Goal: Task Accomplishment & Management: Use online tool/utility

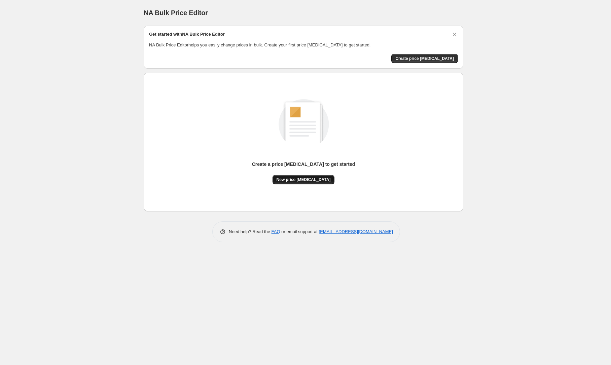
click at [305, 180] on span "New price [MEDICAL_DATA]" at bounding box center [304, 179] width 54 height 5
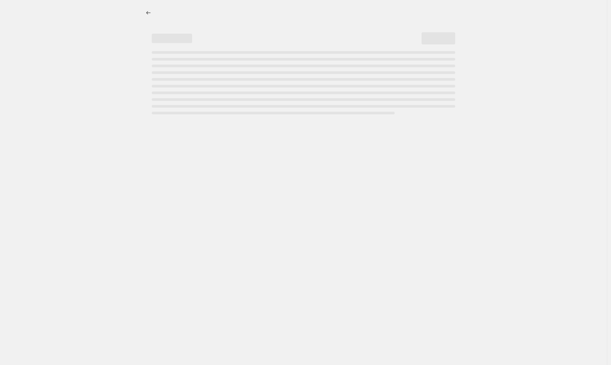
select select "percentage"
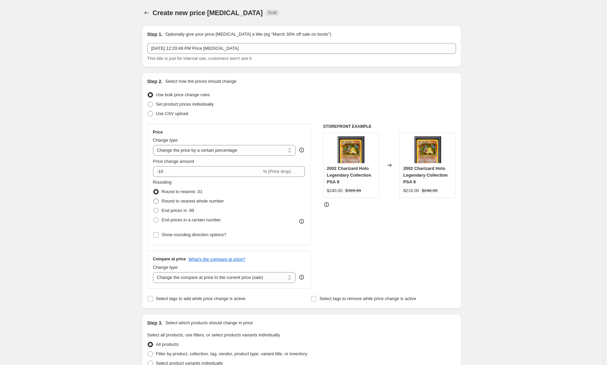
click at [192, 203] on span "Round to nearest whole number" at bounding box center [193, 200] width 62 height 5
click at [154, 199] on input "Round to nearest whole number" at bounding box center [153, 198] width 0 height 0
radio input "true"
click at [199, 173] on input "-10" at bounding box center [207, 171] width 109 height 11
type input "-1"
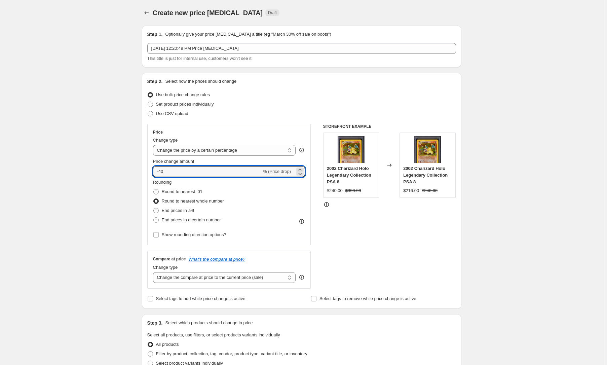
type input "-40"
click at [122, 194] on div "Create new price [MEDICAL_DATA]. This page is ready Create new price [MEDICAL_D…" at bounding box center [301, 337] width 603 height 674
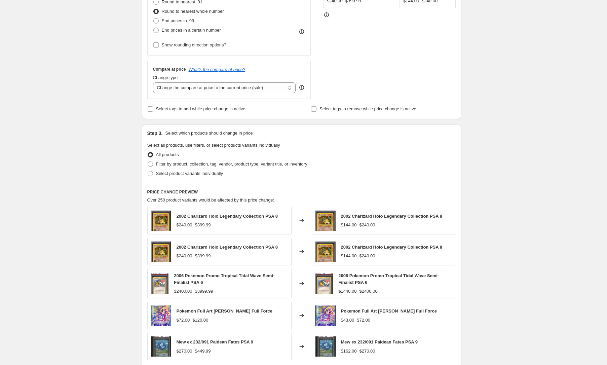
scroll to position [196, 0]
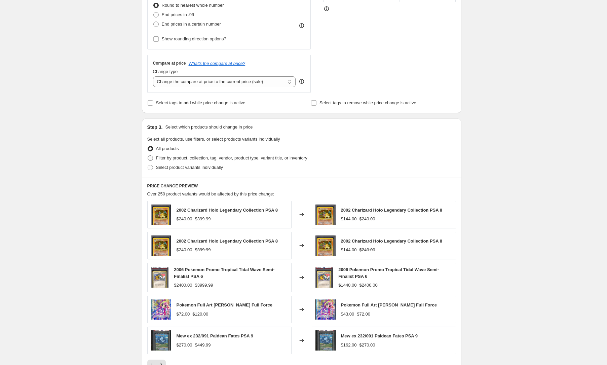
click at [183, 159] on span "Filter by product, collection, tag, vendor, product type, variant title, or inv…" at bounding box center [231, 157] width 151 height 5
click at [148, 156] on input "Filter by product, collection, tag, vendor, product type, variant title, or inv…" at bounding box center [148, 155] width 0 height 0
radio input "true"
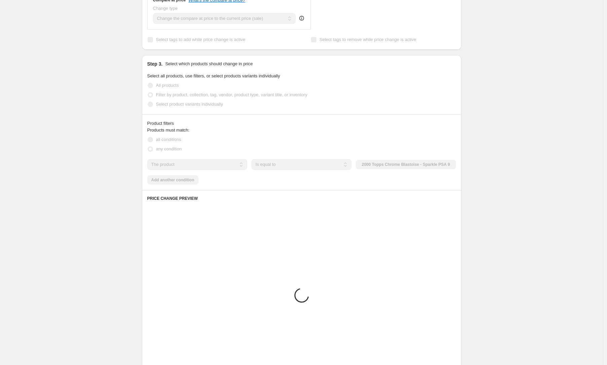
scroll to position [259, 0]
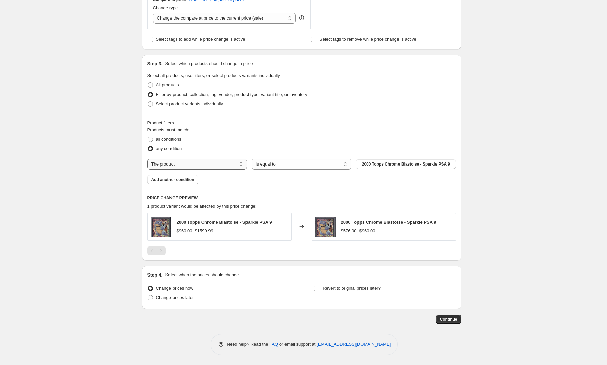
click at [198, 162] on select "The product The product's collection The product's tag The product's vendor The…" at bounding box center [197, 164] width 100 height 11
select select "collection"
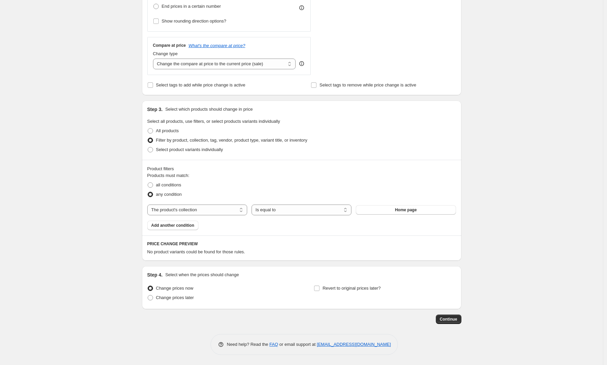
scroll to position [214, 0]
click at [367, 213] on button "Home page" at bounding box center [406, 209] width 100 height 9
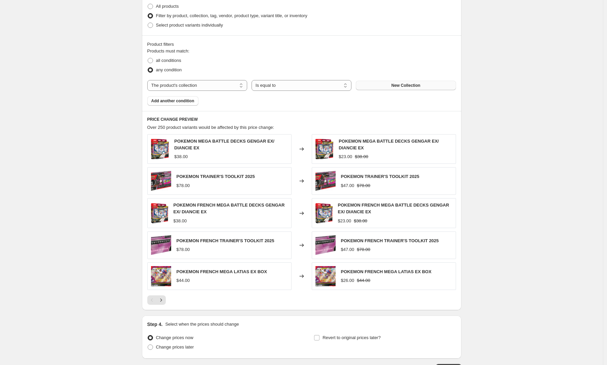
scroll to position [343, 0]
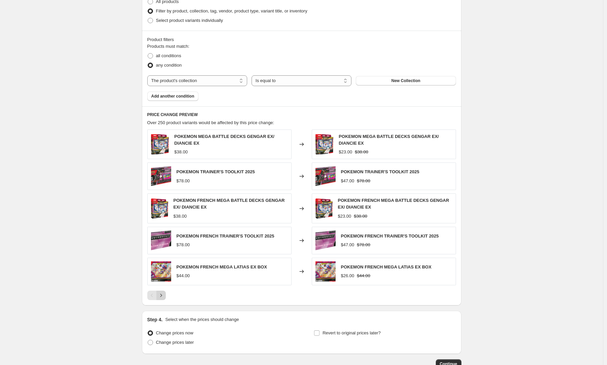
click at [163, 294] on icon "Next" at bounding box center [161, 295] width 7 height 7
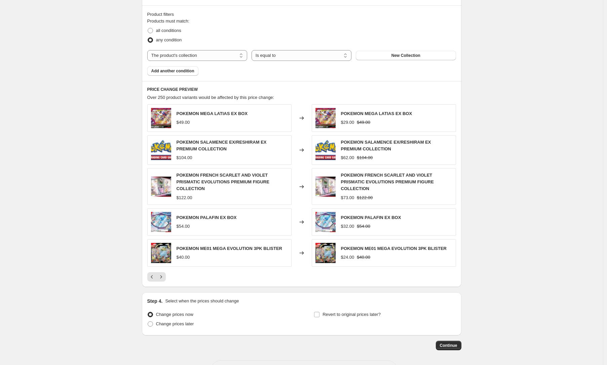
scroll to position [370, 0]
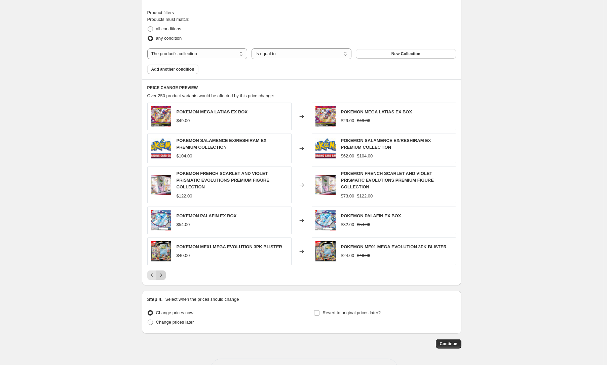
click at [160, 272] on button "Next" at bounding box center [160, 274] width 9 height 9
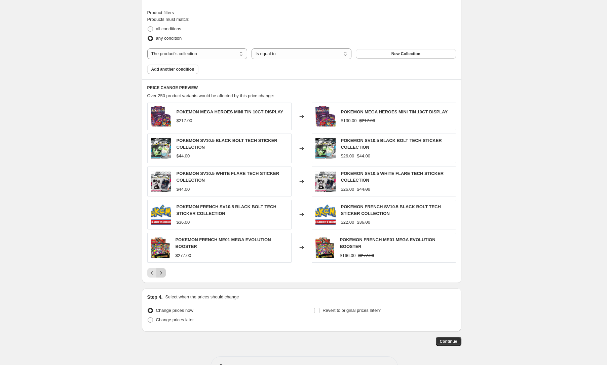
click at [160, 272] on icon "Next" at bounding box center [161, 272] width 7 height 7
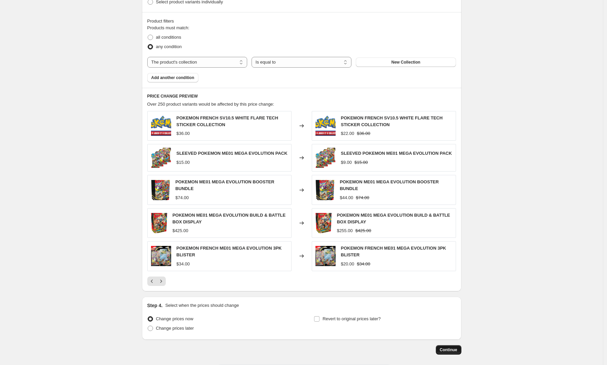
scroll to position [392, 0]
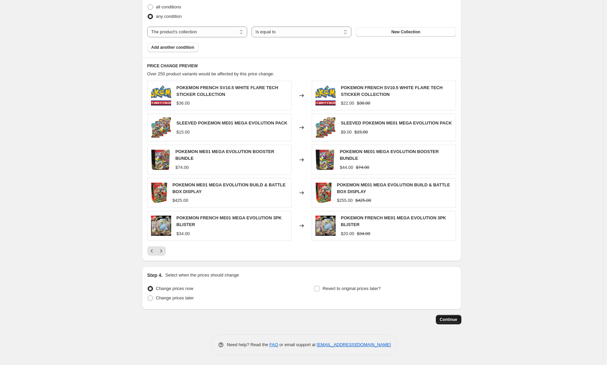
click at [455, 323] on button "Continue" at bounding box center [449, 319] width 26 height 9
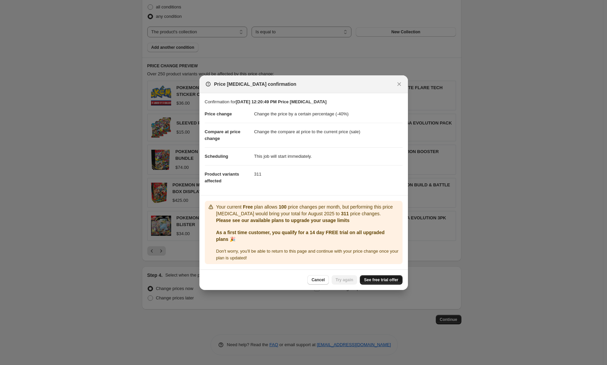
click at [376, 281] on span "See free trial offer" at bounding box center [381, 279] width 34 height 5
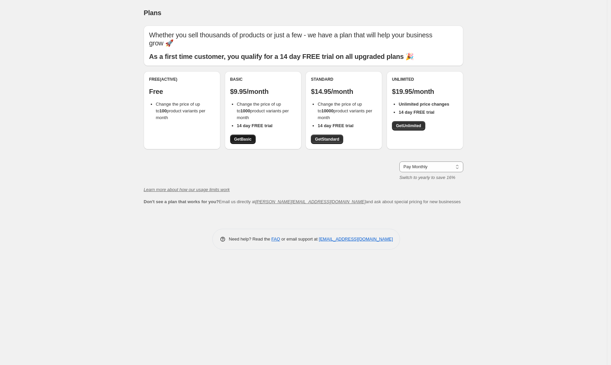
click at [249, 137] on span "Get Basic" at bounding box center [242, 139] width 17 height 5
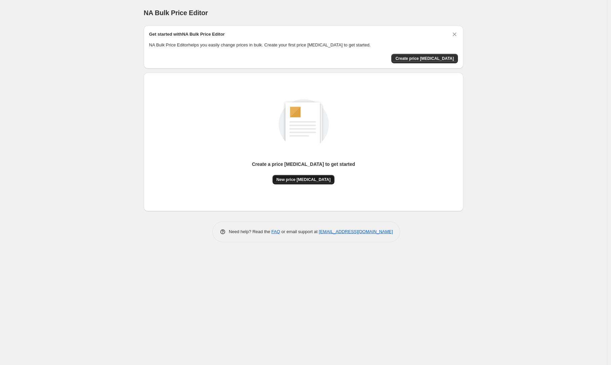
click at [302, 179] on span "New price change job" at bounding box center [304, 179] width 54 height 5
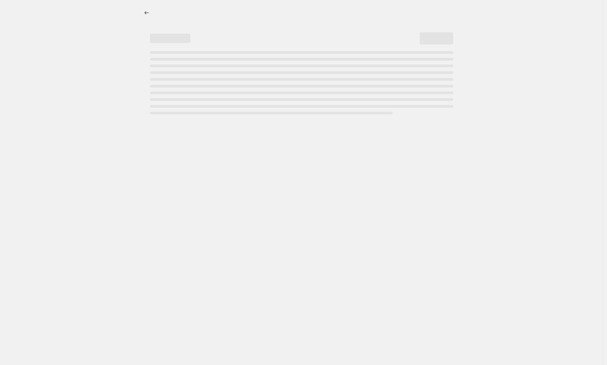
select select "percentage"
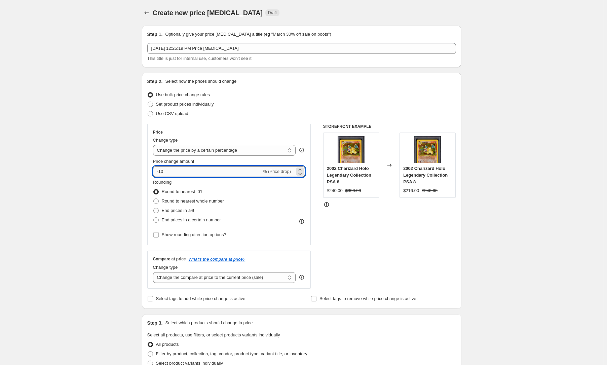
click at [193, 167] on input "-10" at bounding box center [207, 171] width 109 height 11
type input "-40"
click at [168, 199] on span "Round to nearest whole number" at bounding box center [193, 200] width 62 height 5
click at [154, 199] on input "Round to nearest whole number" at bounding box center [153, 198] width 0 height 0
radio input "true"
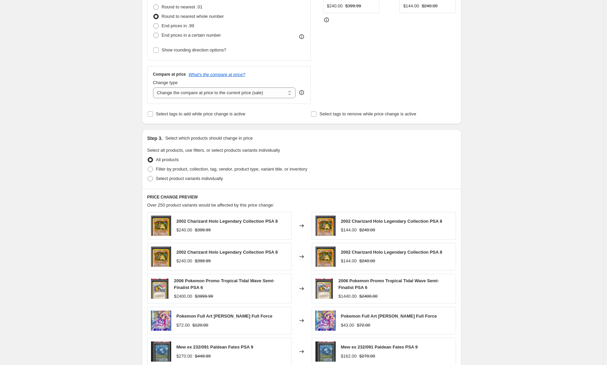
scroll to position [196, 0]
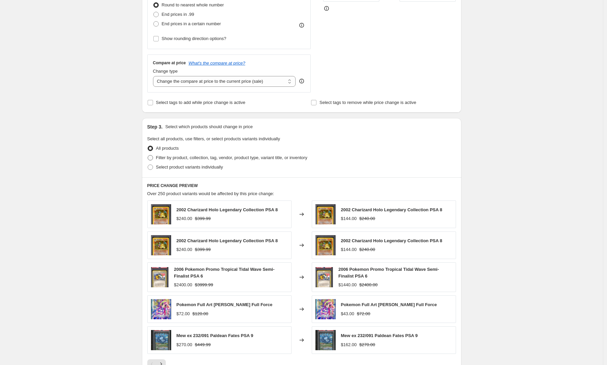
click at [178, 160] on span "Filter by product, collection, tag, vendor, product type, variant title, or inv…" at bounding box center [231, 157] width 151 height 7
click at [148, 155] on input "Filter by product, collection, tag, vendor, product type, variant title, or inv…" at bounding box center [148, 155] width 0 height 0
radio input "true"
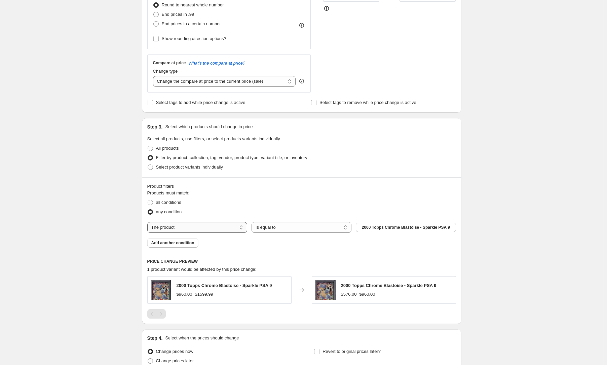
click at [232, 224] on select "The product The product's collection The product's tag The product's vendor The…" at bounding box center [197, 227] width 100 height 11
select select "collection"
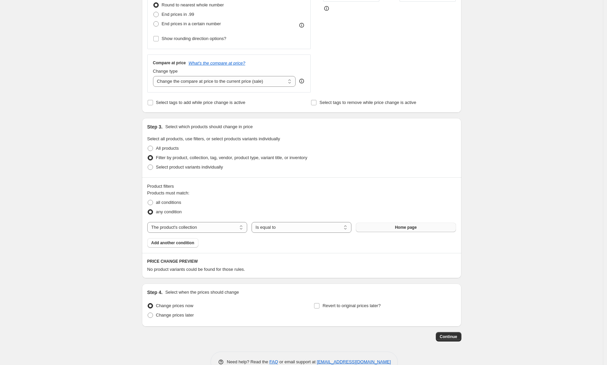
click at [404, 228] on span "Home page" at bounding box center [406, 227] width 22 height 5
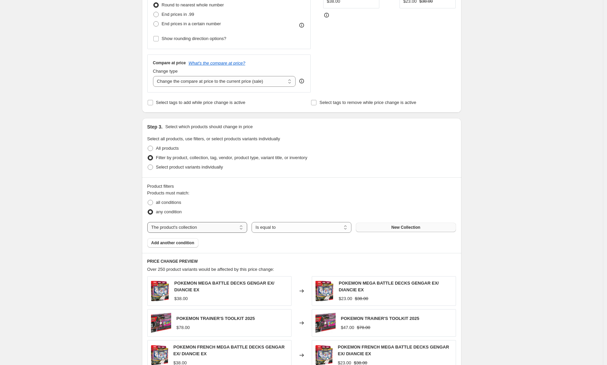
click at [220, 226] on select "The product The product's collection The product's tag The product's vendor The…" at bounding box center [197, 227] width 100 height 11
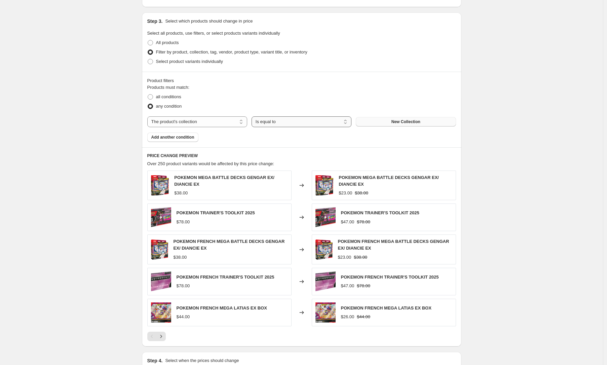
scroll to position [388, 0]
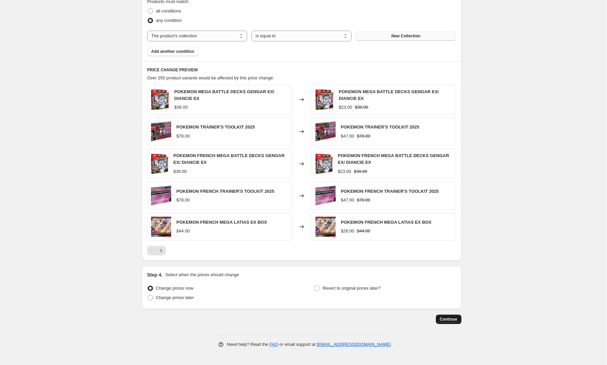
click at [455, 320] on span "Continue" at bounding box center [448, 319] width 17 height 5
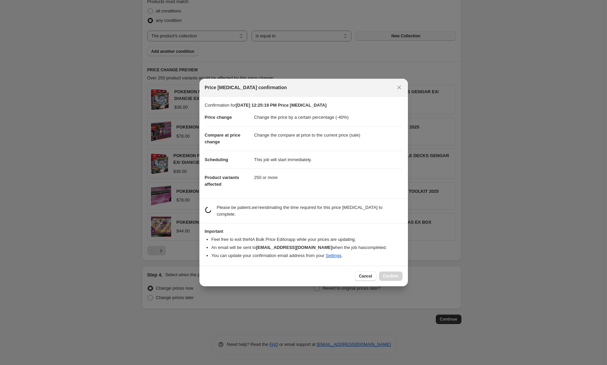
click at [325, 226] on section "Important Feel free to exit the NA Bulk Price Editor app while your prices are …" at bounding box center [303, 244] width 209 height 42
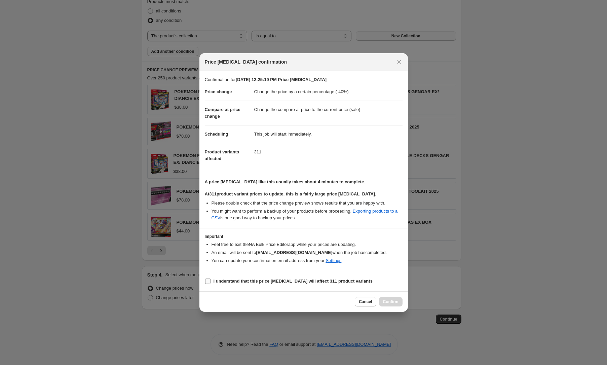
click at [230, 280] on b "I understand that this price [MEDICAL_DATA] will affect 311 product variants" at bounding box center [293, 281] width 159 height 5
click at [211, 280] on input "I understand that this price [MEDICAL_DATA] will affect 311 product variants" at bounding box center [207, 281] width 5 height 5
checkbox input "true"
click at [369, 302] on span "Cancel" at bounding box center [365, 301] width 13 height 5
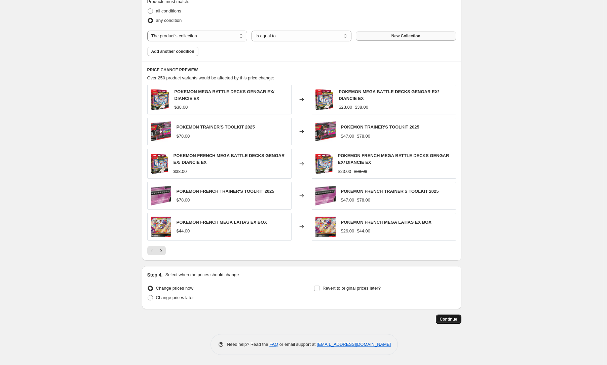
click at [454, 322] on button "Continue" at bounding box center [449, 319] width 26 height 9
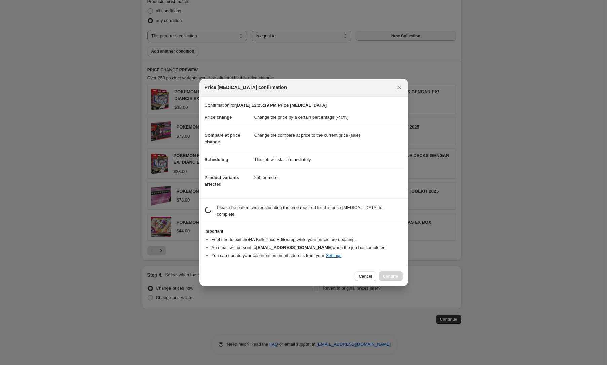
click at [272, 221] on section "estimating job duration... Please be patient, we're estimating the time require…" at bounding box center [303, 211] width 209 height 24
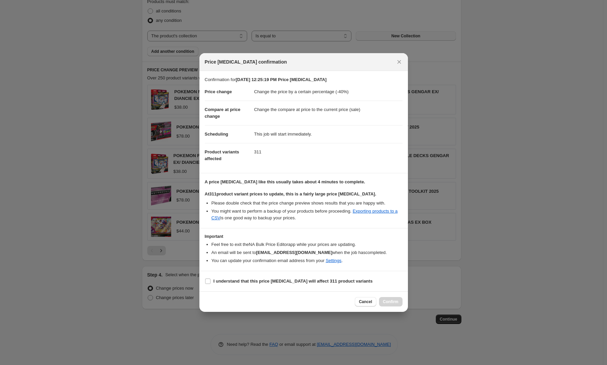
click at [222, 273] on section "I understand that this price [MEDICAL_DATA] will affect 311 product variants" at bounding box center [303, 281] width 209 height 20
click at [223, 285] on label "I understand that this price [MEDICAL_DATA] will affect 311 product variants" at bounding box center [289, 281] width 168 height 9
click at [211, 284] on input "I understand that this price [MEDICAL_DATA] will affect 311 product variants" at bounding box center [207, 281] width 5 height 5
checkbox input "true"
click at [390, 303] on span "Confirm" at bounding box center [390, 301] width 15 height 5
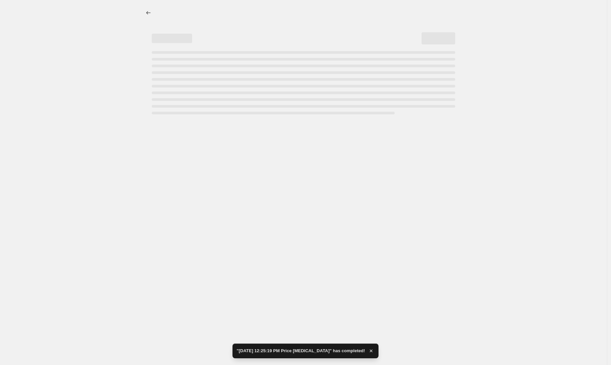
select select "percentage"
select select "collection"
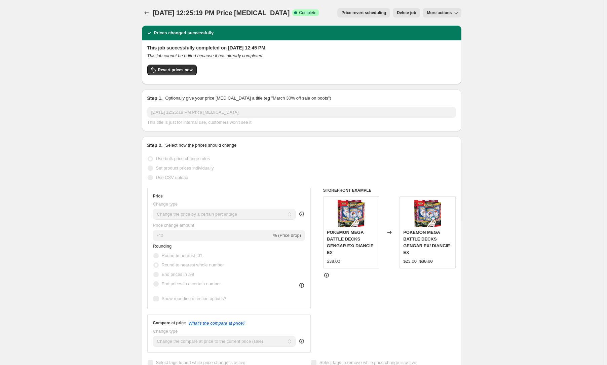
click at [148, 10] on icon "Price change jobs" at bounding box center [146, 12] width 7 height 7
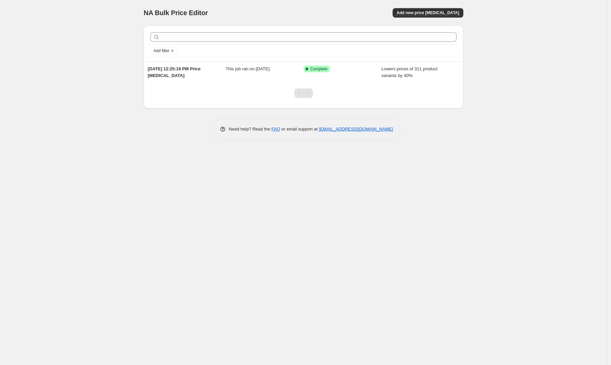
click at [86, 22] on div "NA Bulk Price Editor. This page is ready NA Bulk Price Editor Add new price cha…" at bounding box center [303, 182] width 607 height 365
